Goal: Task Accomplishment & Management: Use online tool/utility

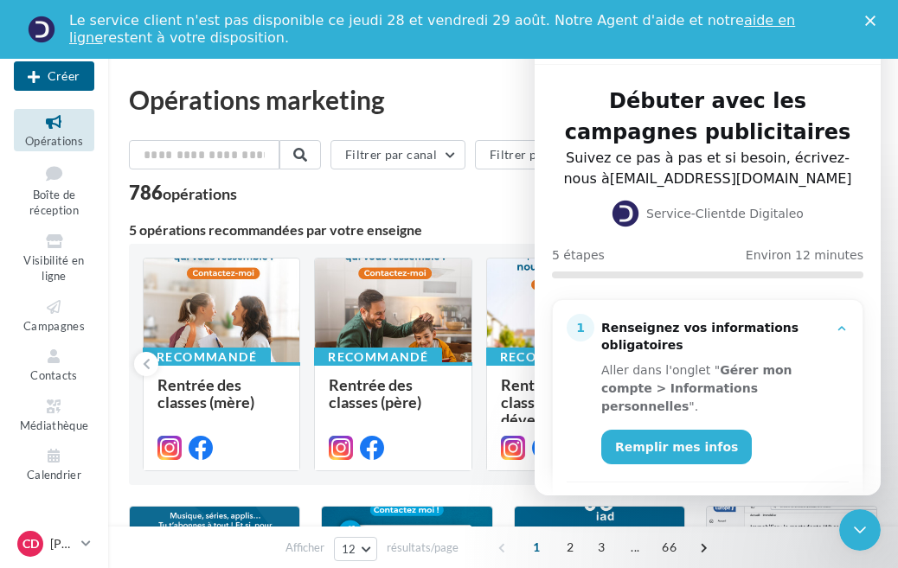
click at [872, 19] on polygon "Fermer" at bounding box center [870, 21] width 10 height 10
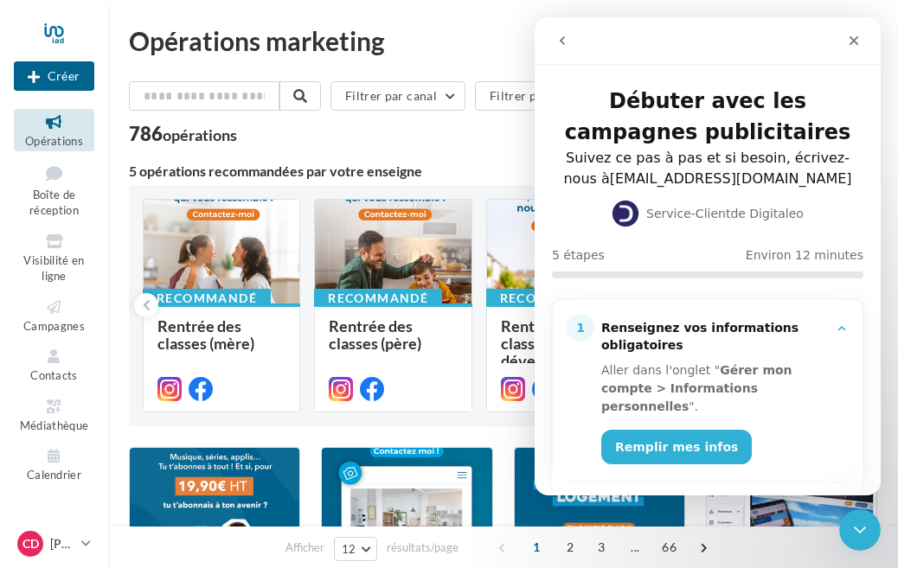
click at [559, 35] on icon "go back" at bounding box center [562, 41] width 14 height 14
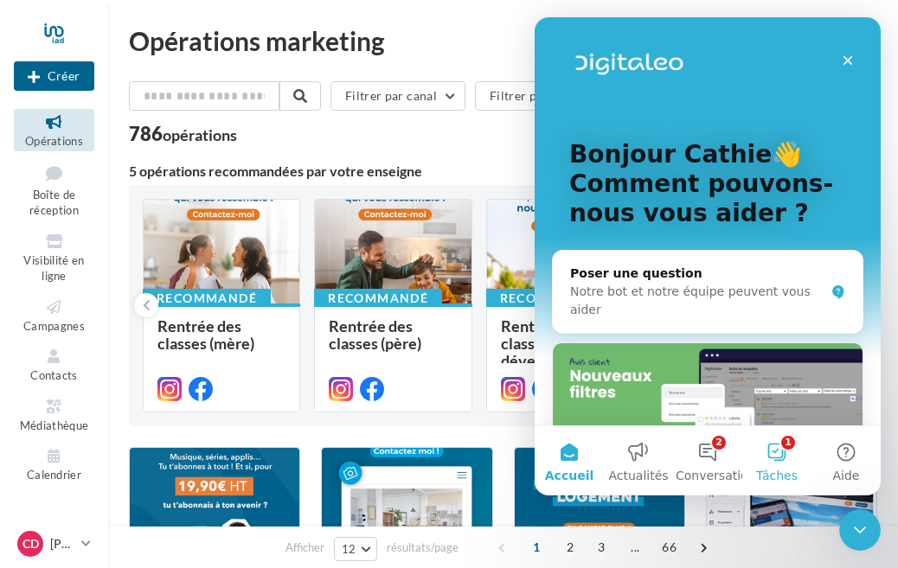
click at [779, 444] on button "1 Tâches" at bounding box center [776, 460] width 69 height 69
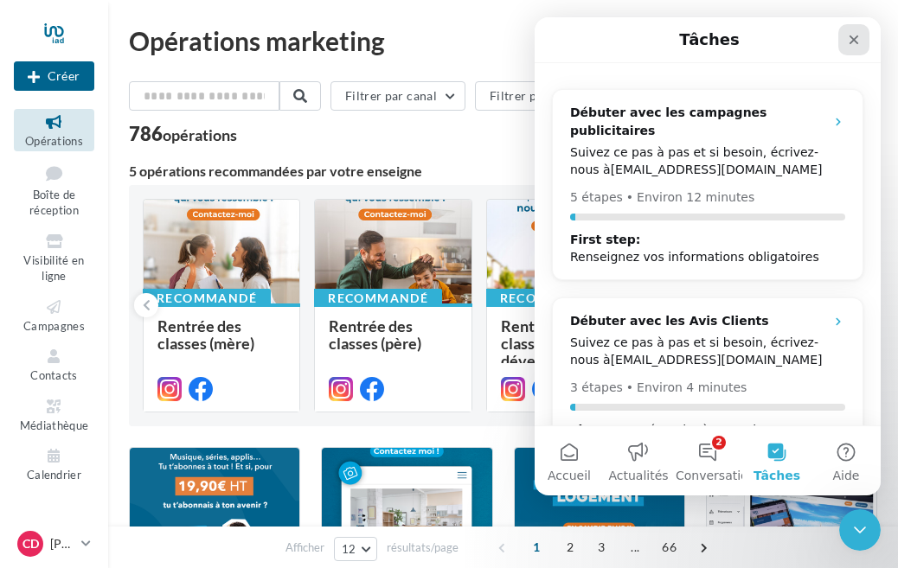
click at [852, 35] on icon "Fermer" at bounding box center [854, 40] width 14 height 14
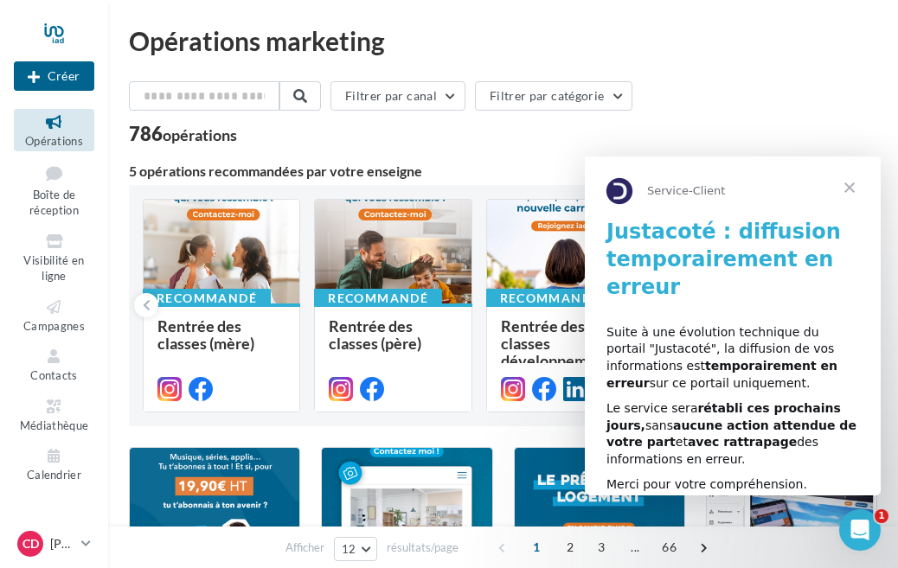
click at [848, 190] on span "Fermer" at bounding box center [849, 188] width 62 height 62
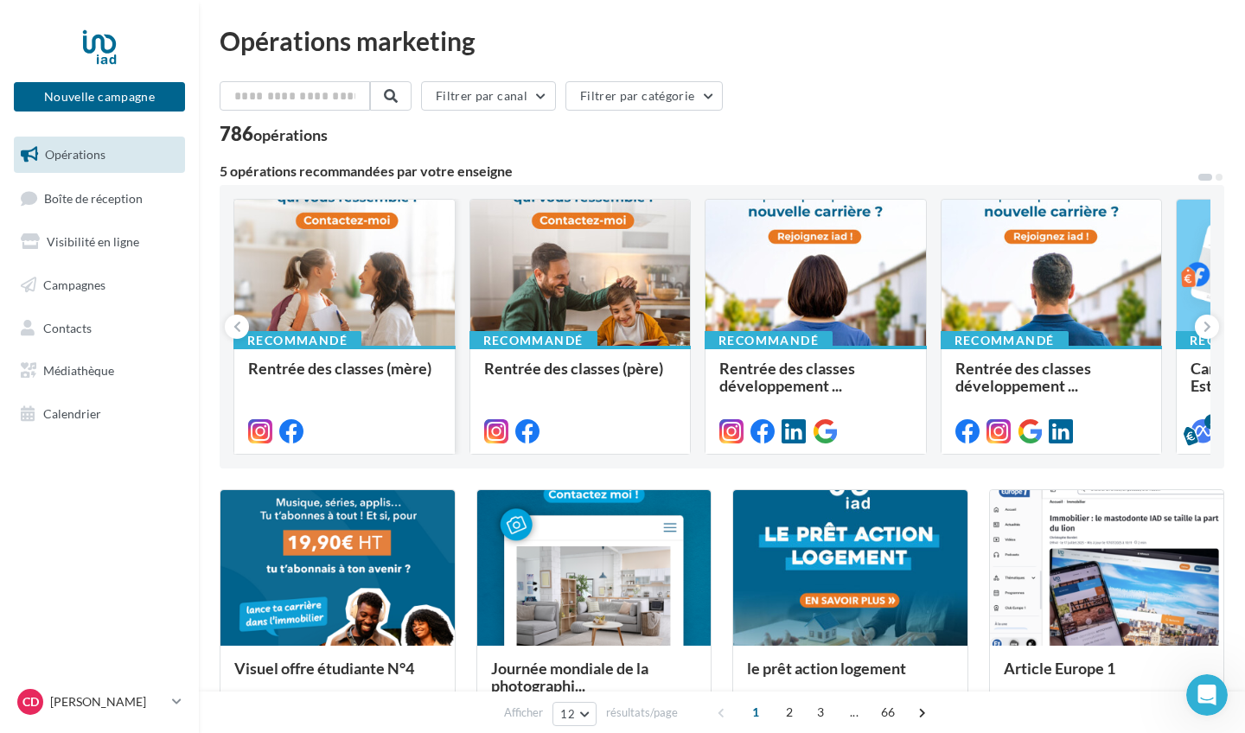
click at [363, 294] on div at bounding box center [344, 274] width 220 height 148
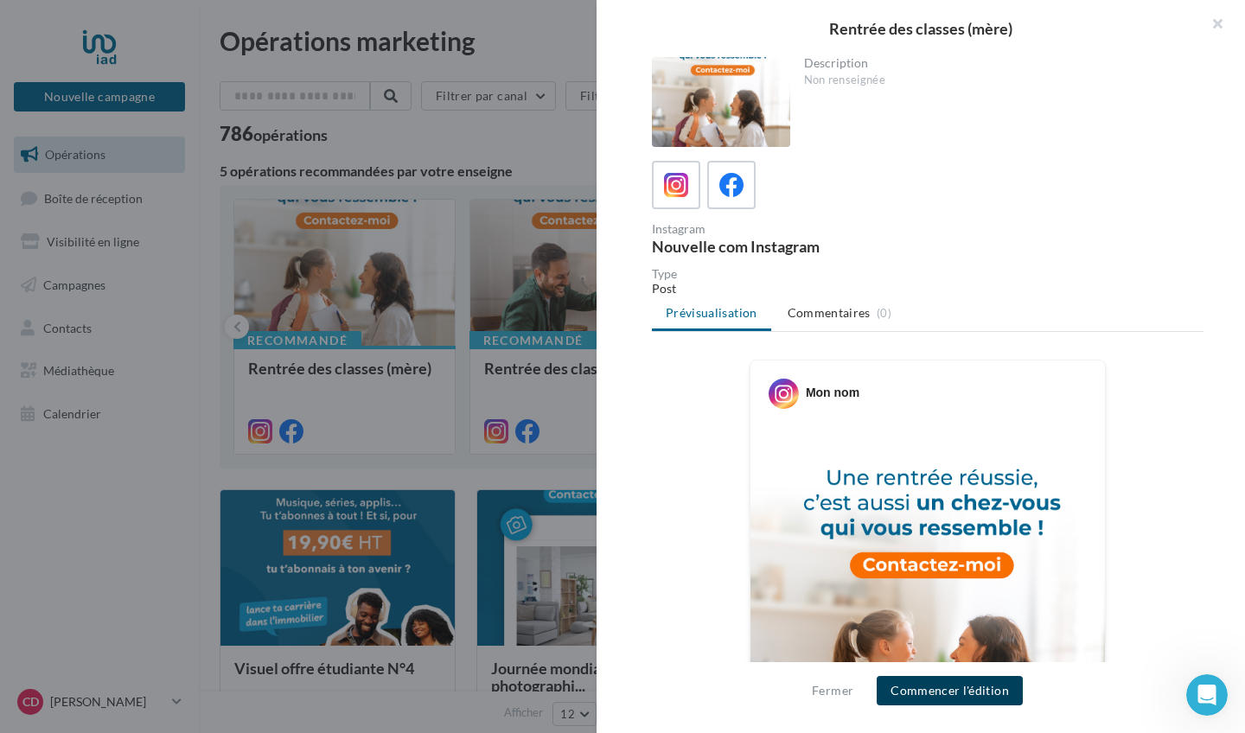
click at [897, 567] on button "Commencer l'édition" at bounding box center [950, 690] width 146 height 29
click at [863, 385] on div "Mon nom" at bounding box center [928, 387] width 346 height 44
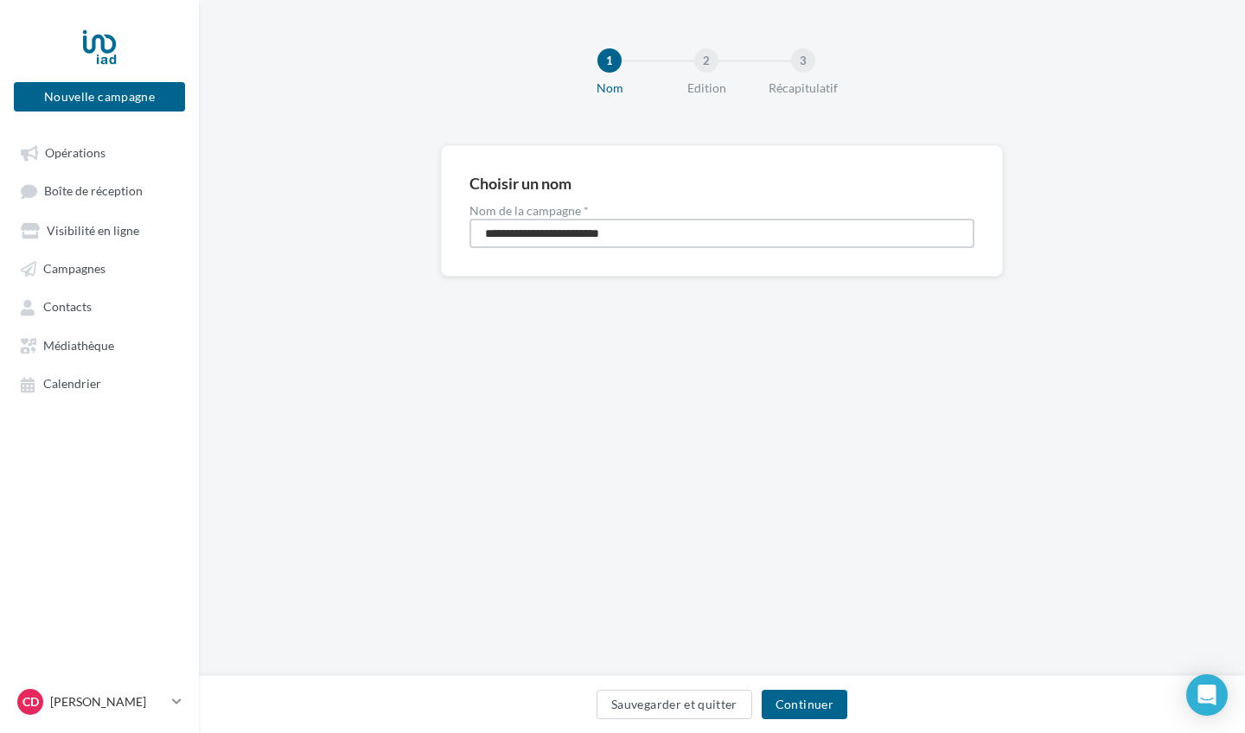
click at [798, 246] on input "**********" at bounding box center [722, 233] width 505 height 29
type input "**********"
click at [814, 712] on button "Continuer" at bounding box center [805, 704] width 86 height 29
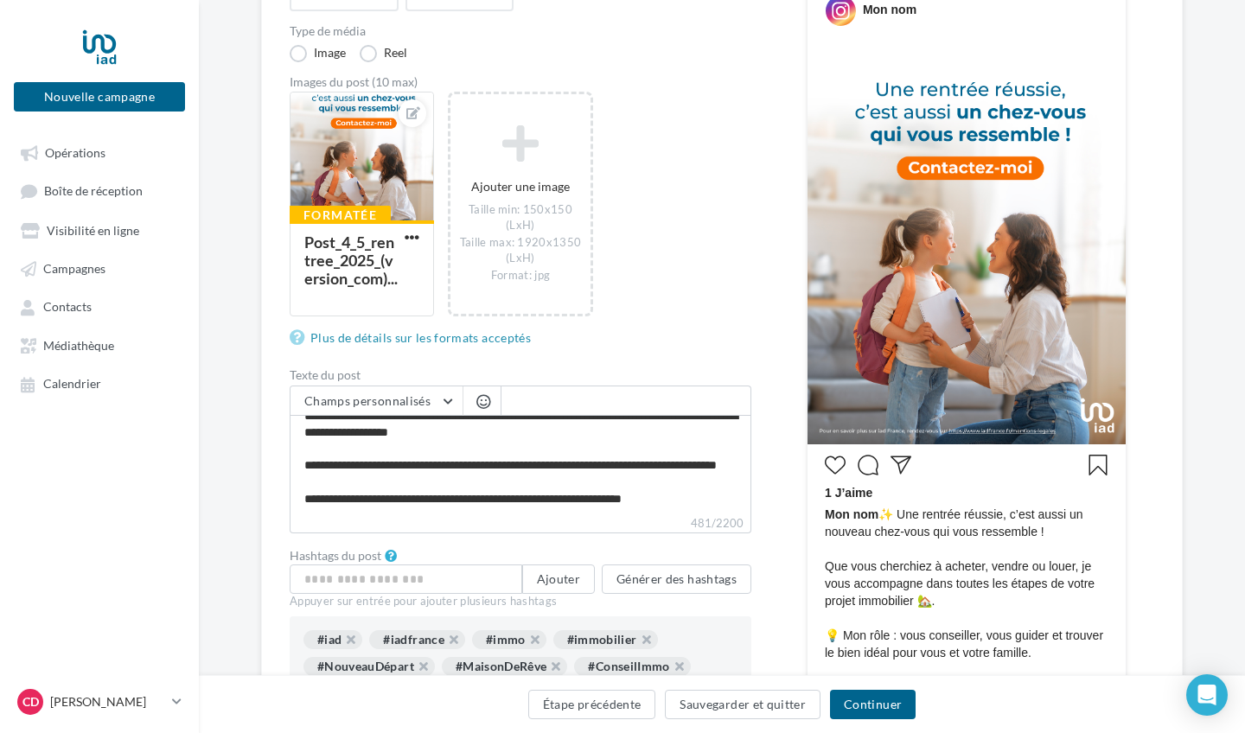
scroll to position [247, 0]
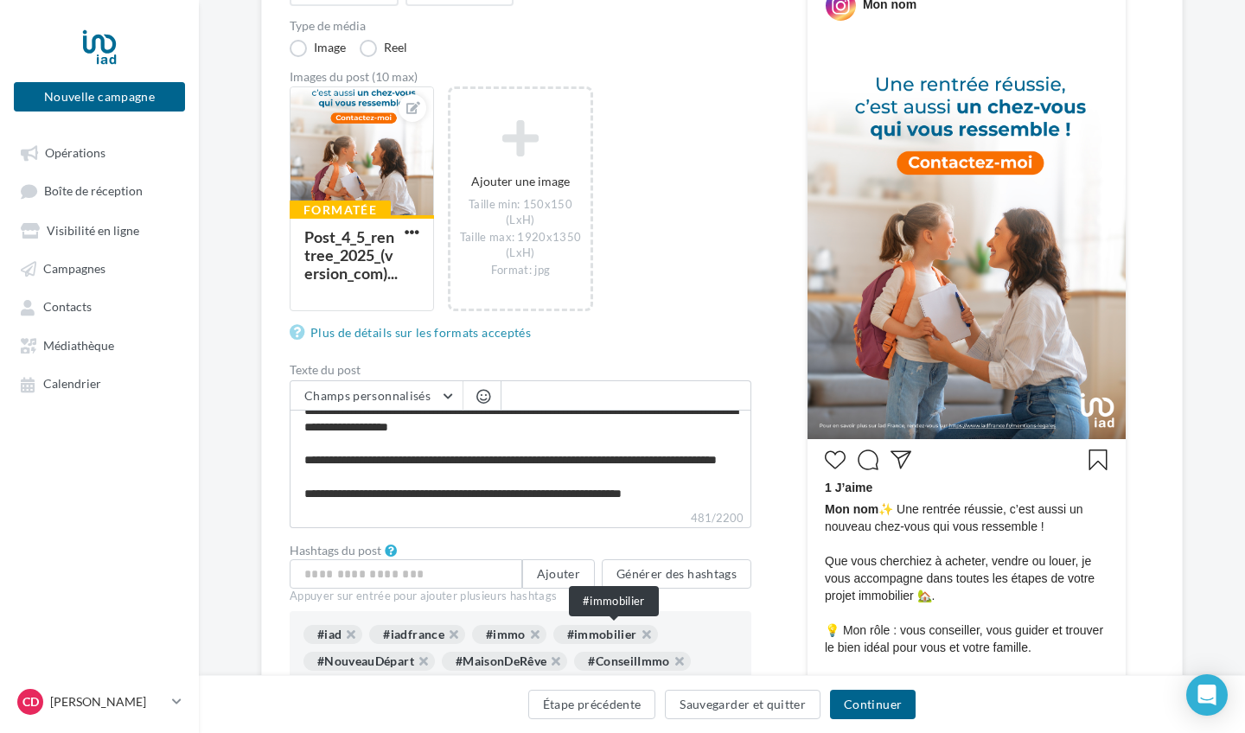
click at [604, 635] on div "#immobilier" at bounding box center [605, 634] width 105 height 19
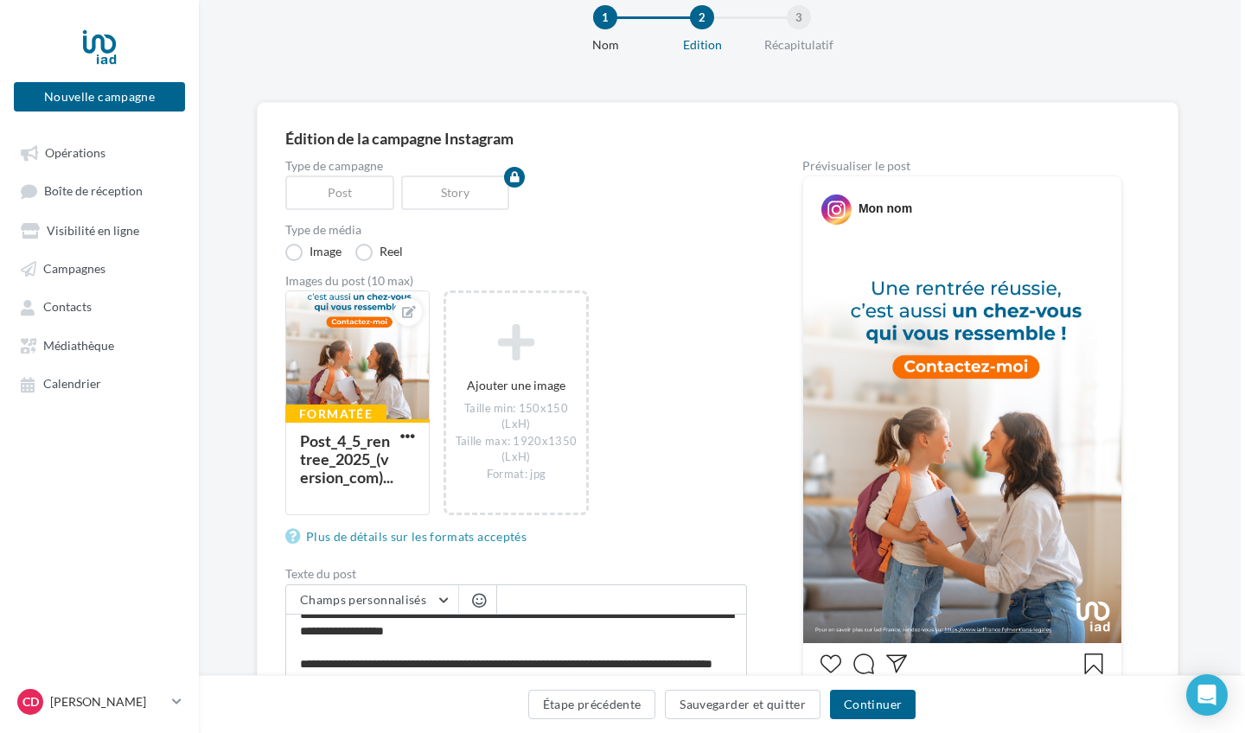
scroll to position [46, 4]
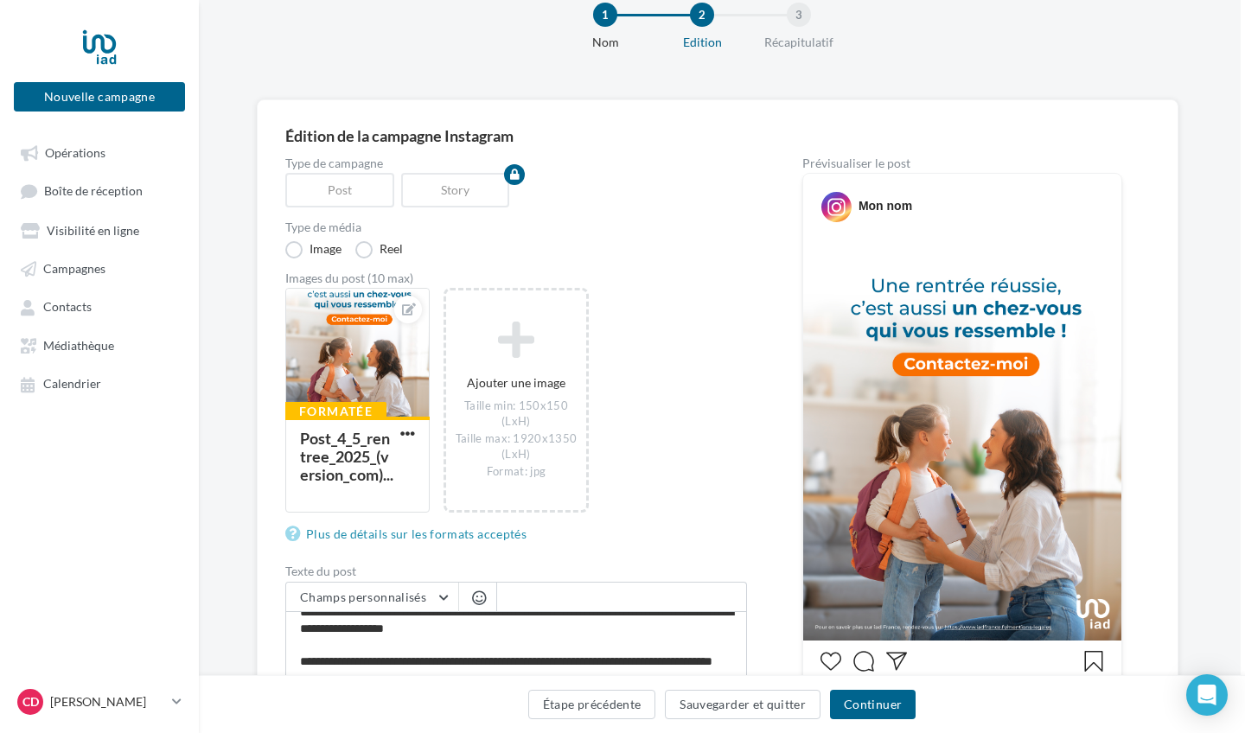
click at [911, 210] on div "Mon nom" at bounding box center [886, 205] width 54 height 17
click at [891, 206] on div "Mon nom" at bounding box center [886, 205] width 54 height 17
click at [26, 698] on span "CD" at bounding box center [30, 701] width 16 height 17
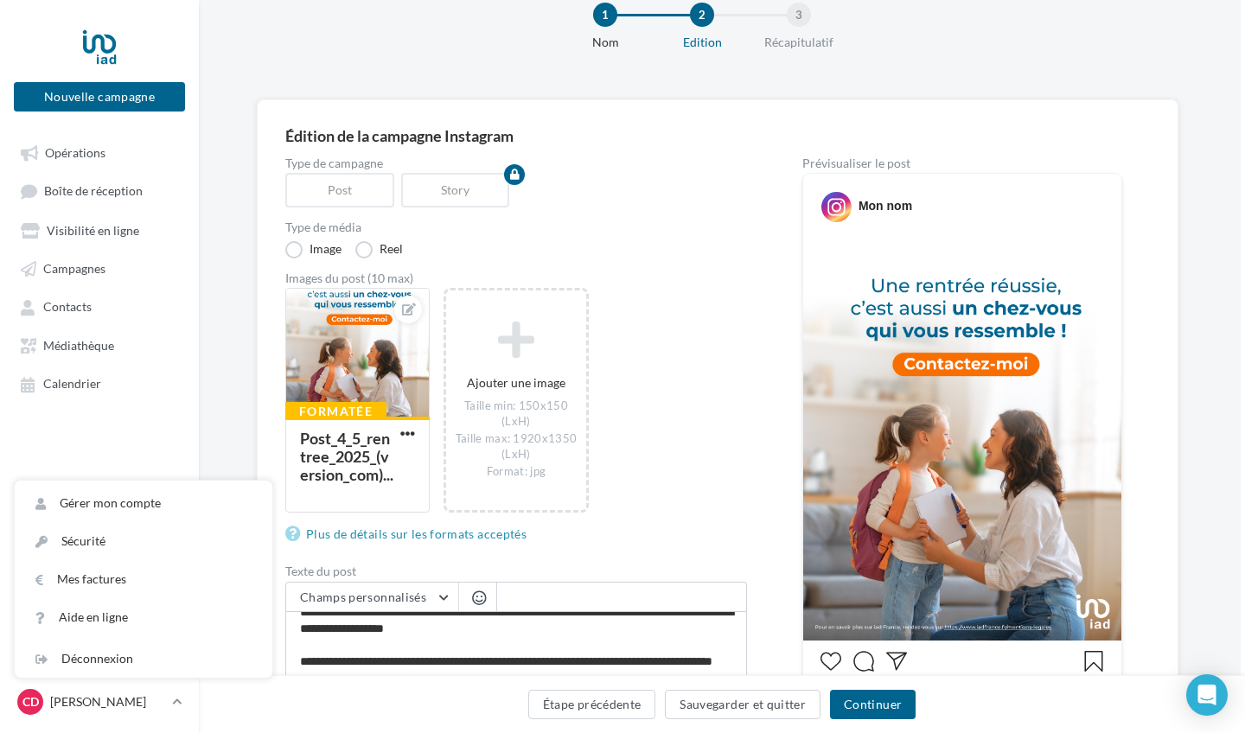
click at [152, 428] on nav "Nouvelle campagne Nouvelle campagne Opérations Boîte de réception Visibilité en…" at bounding box center [99, 366] width 199 height 733
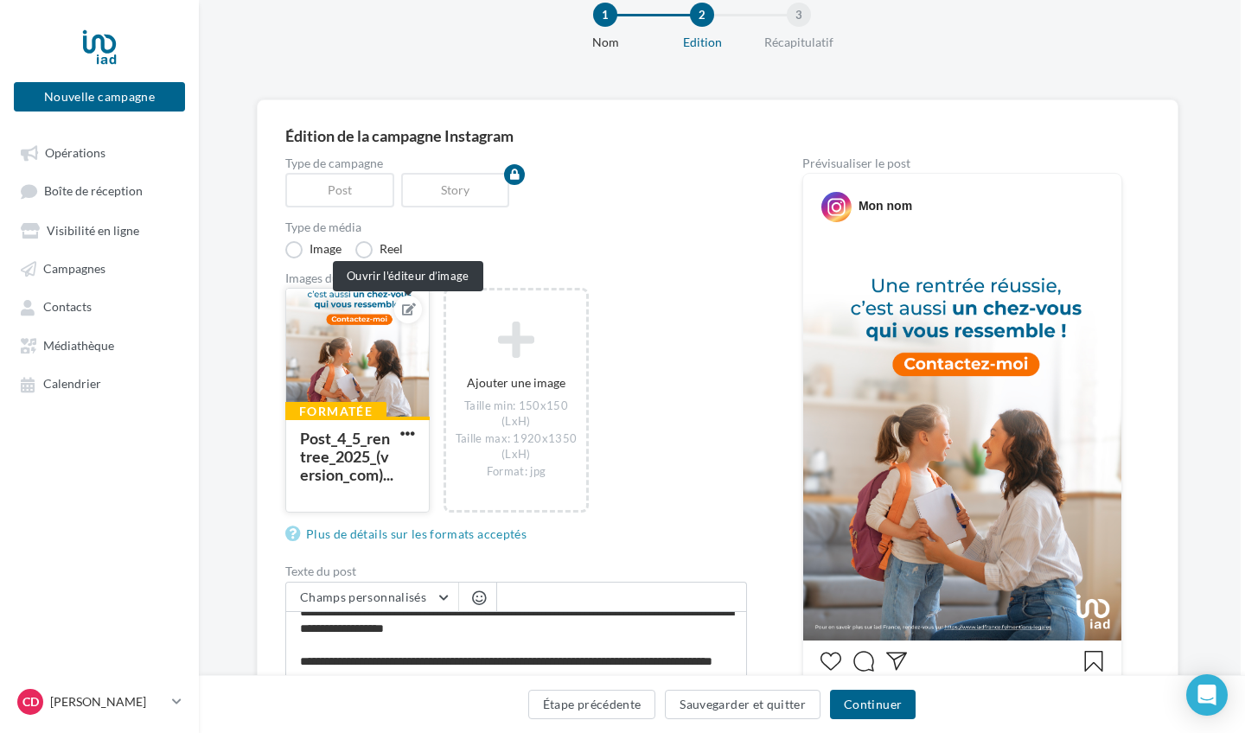
click at [410, 308] on icon at bounding box center [409, 310] width 14 height 12
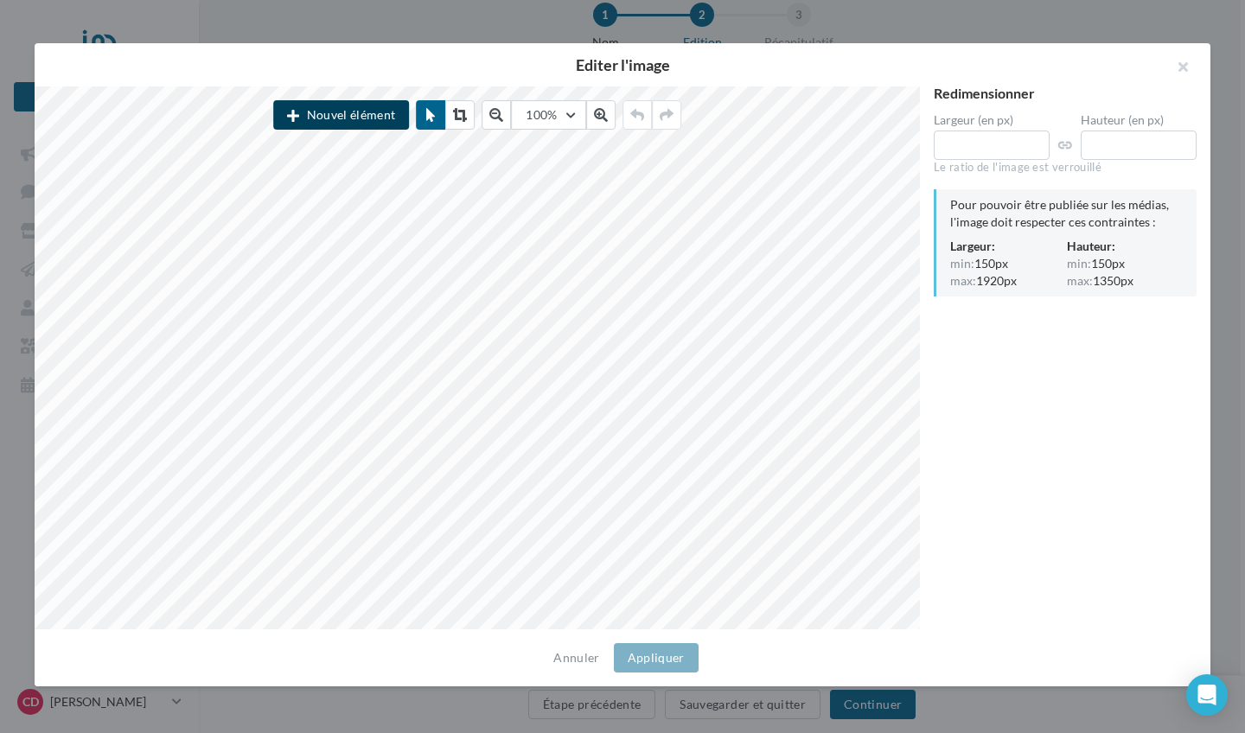
click at [360, 116] on button "Nouvel élément" at bounding box center [341, 114] width 136 height 29
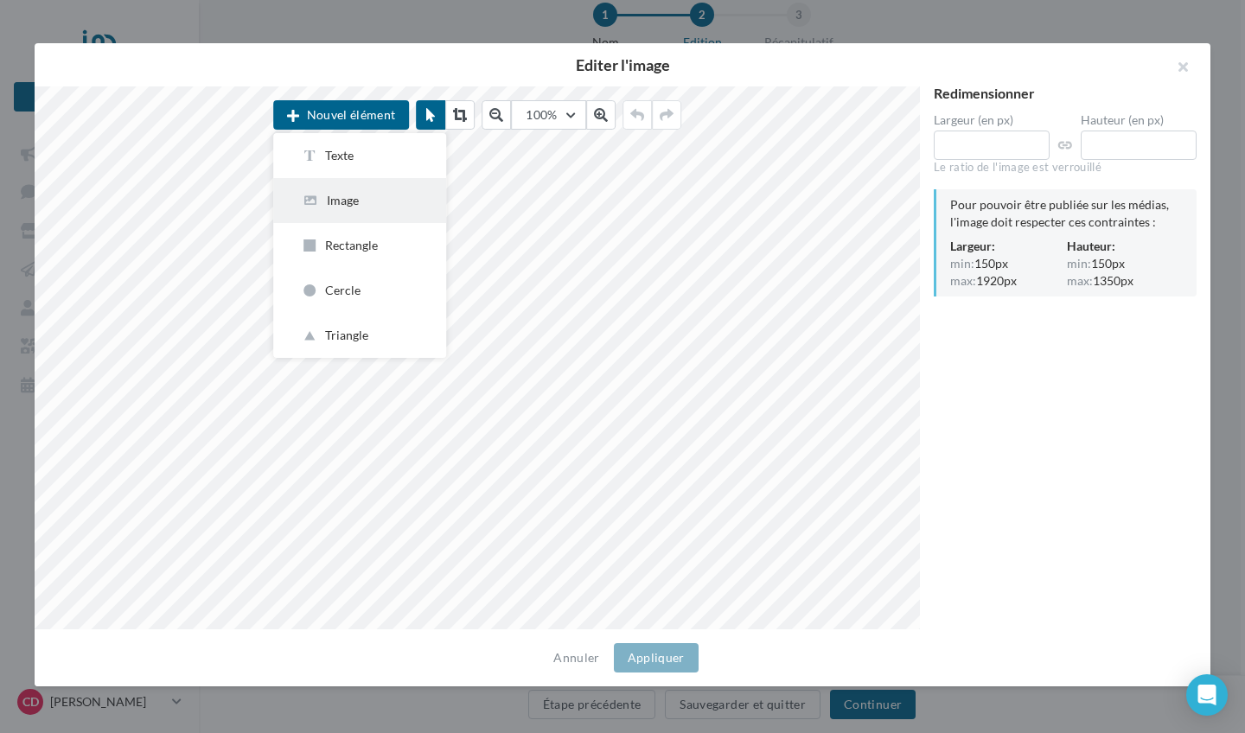
click at [351, 208] on div "Image" at bounding box center [360, 200] width 118 height 17
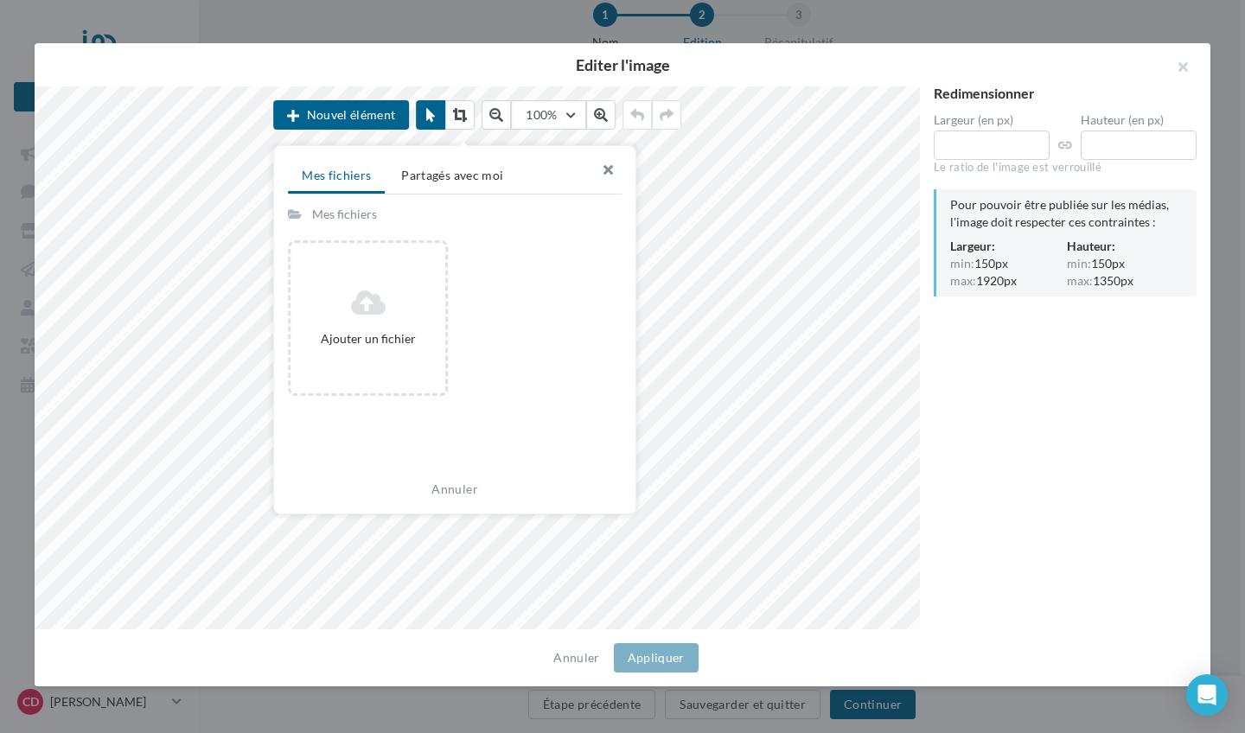
click at [604, 167] on button "button" at bounding box center [600, 172] width 69 height 52
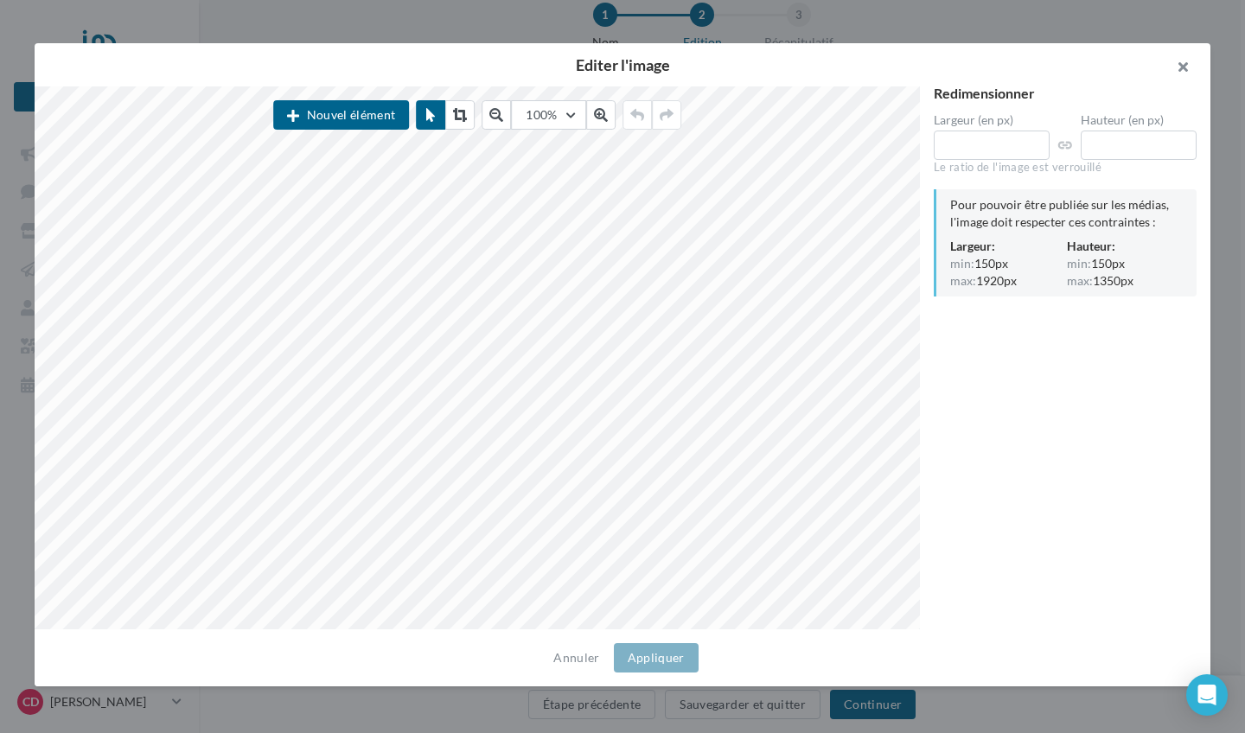
click at [1187, 62] on button "button" at bounding box center [1175, 69] width 69 height 52
